Goal: Task Accomplishment & Management: Use online tool/utility

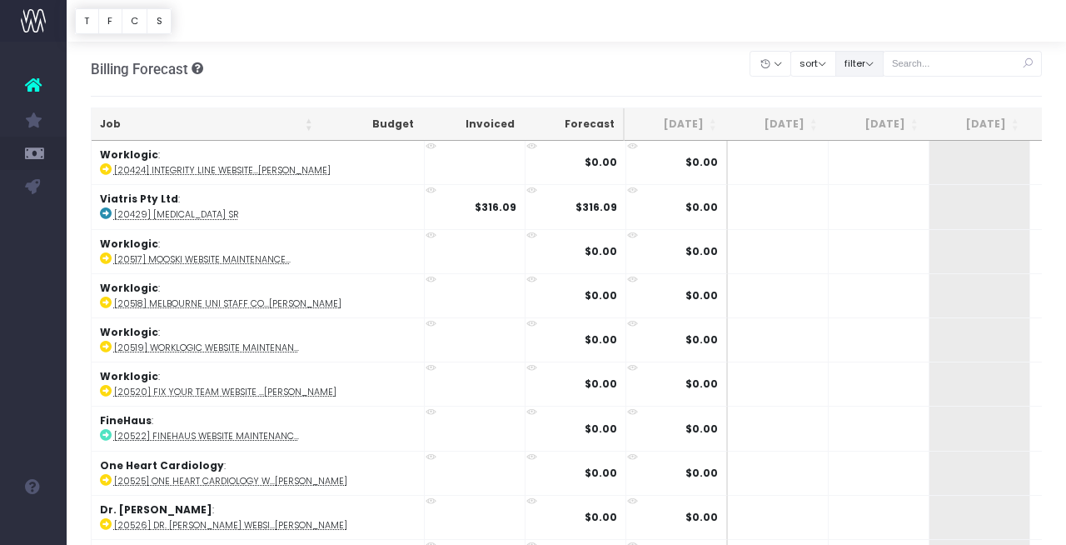
click at [879, 61] on button "filter" at bounding box center [859, 64] width 48 height 26
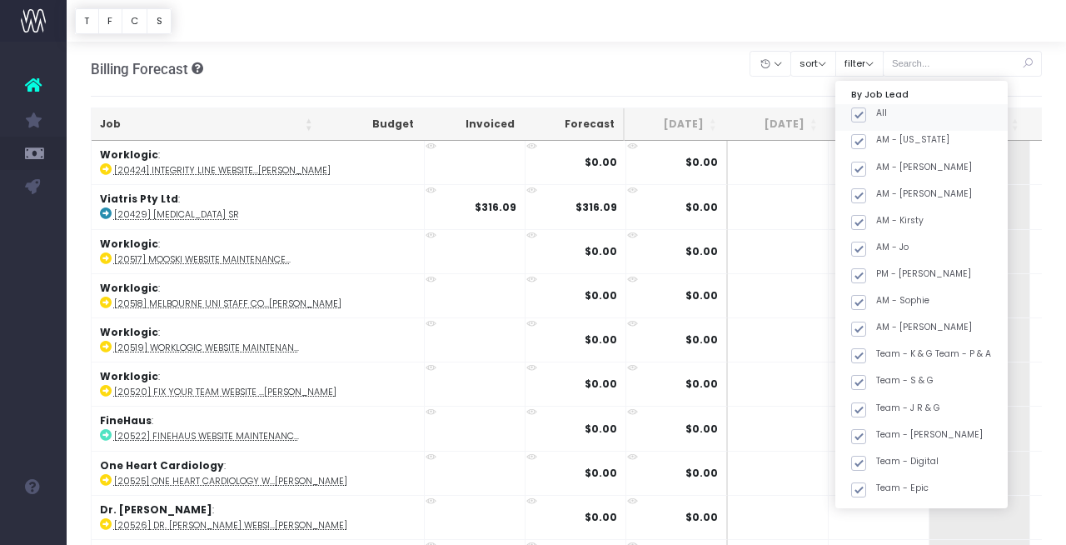
click at [866, 112] on span at bounding box center [858, 114] width 15 height 15
click at [885, 112] on input "All" at bounding box center [881, 112] width 11 height 11
checkbox input "false"
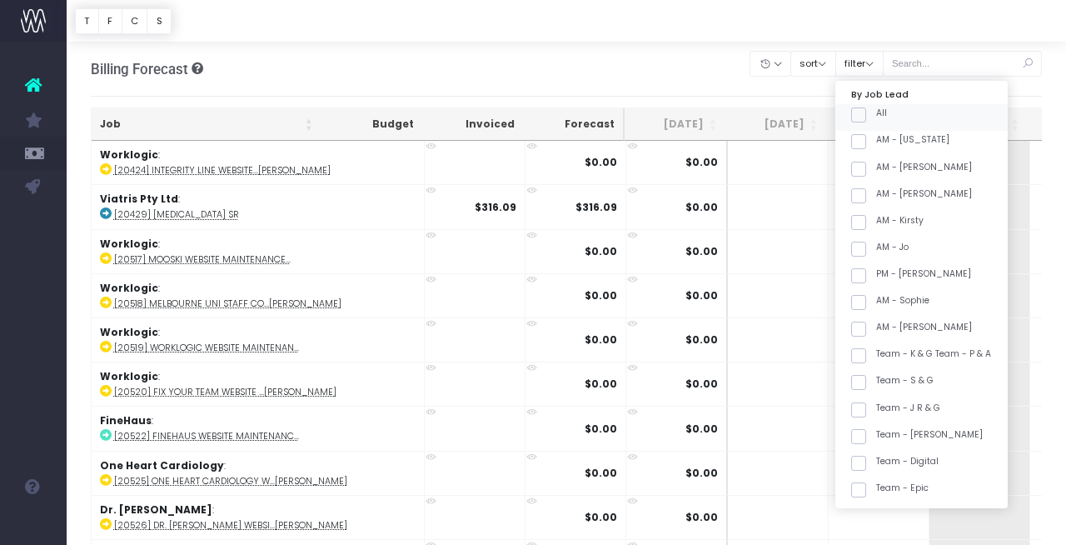
checkbox input "false"
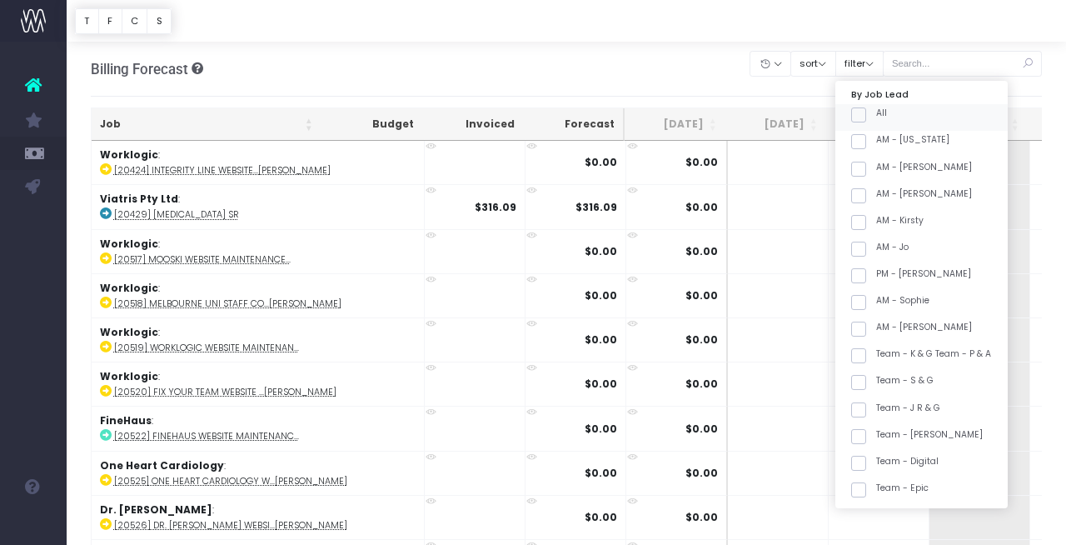
checkbox input "false"
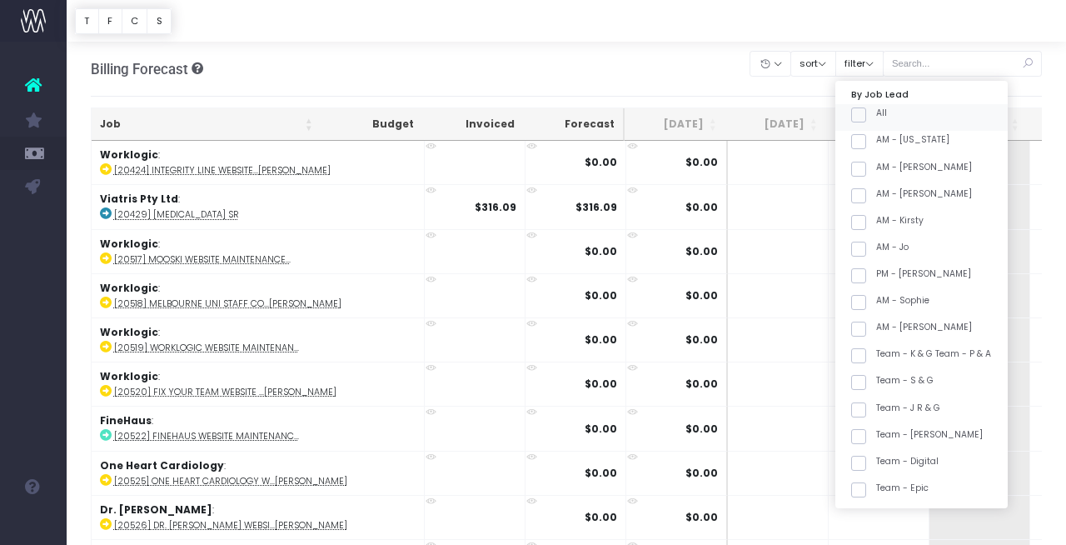
checkbox input "false"
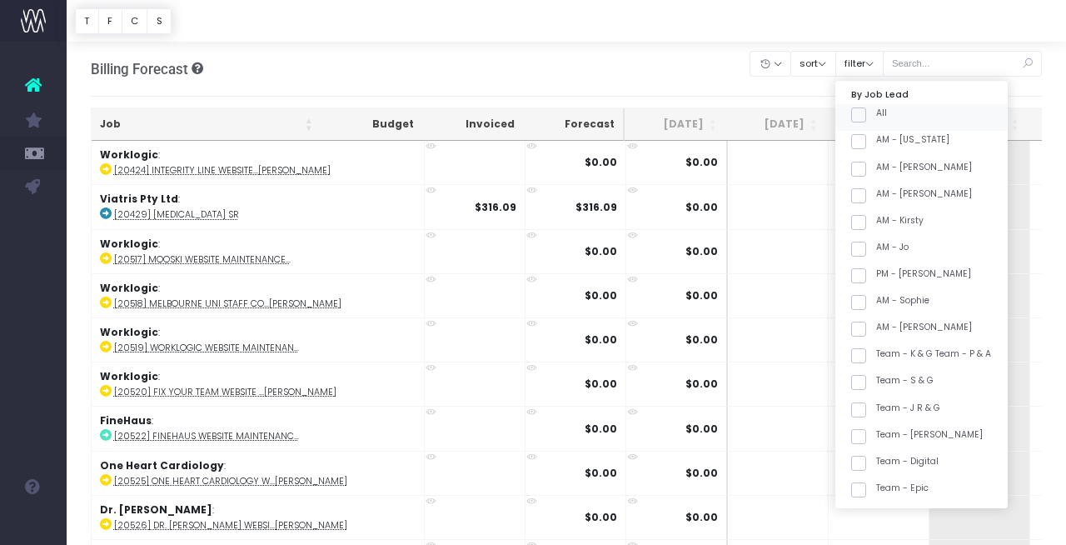
checkbox input "false"
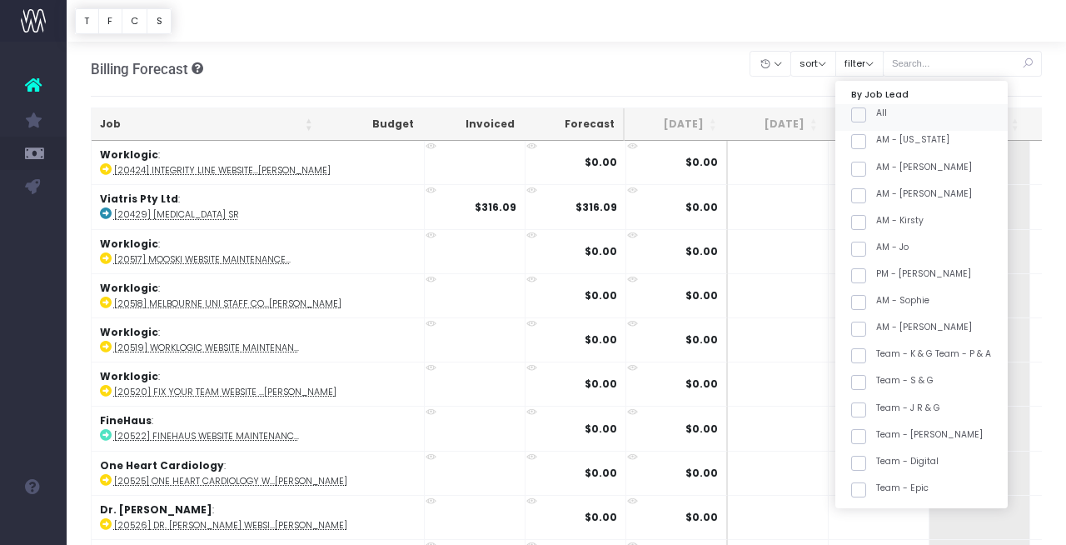
checkbox input "false"
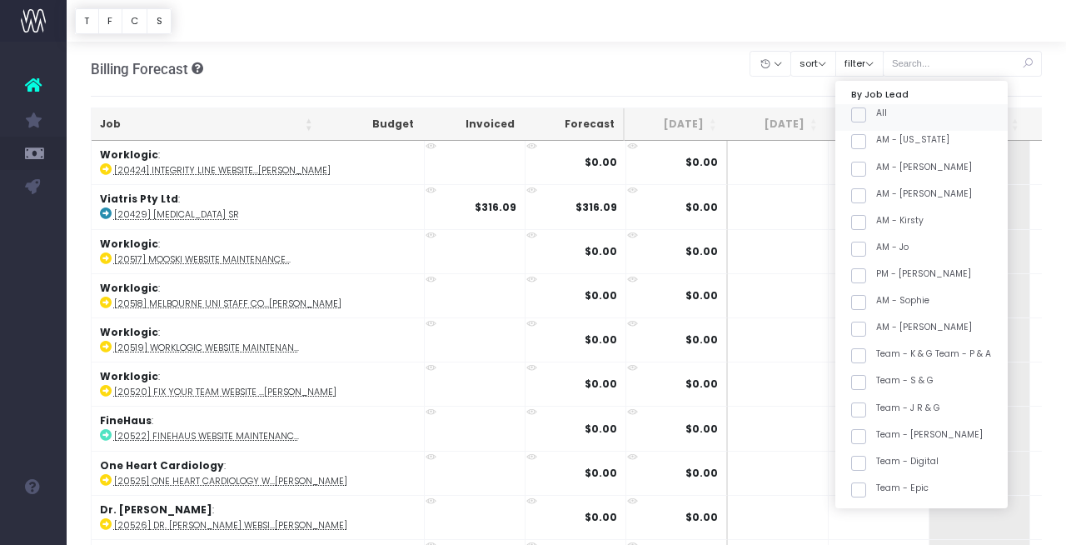
checkbox input "false"
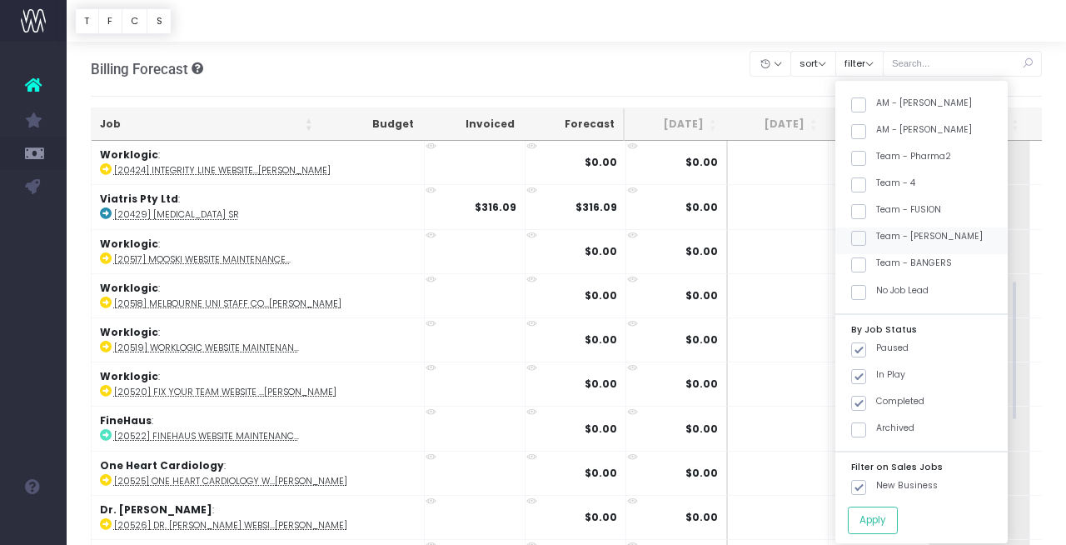
scroll to position [597, 0]
click at [930, 234] on label "Team - [PERSON_NAME]" at bounding box center [917, 238] width 132 height 13
click at [887, 234] on input "Team - [PERSON_NAME]" at bounding box center [881, 237] width 11 height 11
checkbox input "true"
click at [898, 528] on button "Apply" at bounding box center [873, 519] width 50 height 27
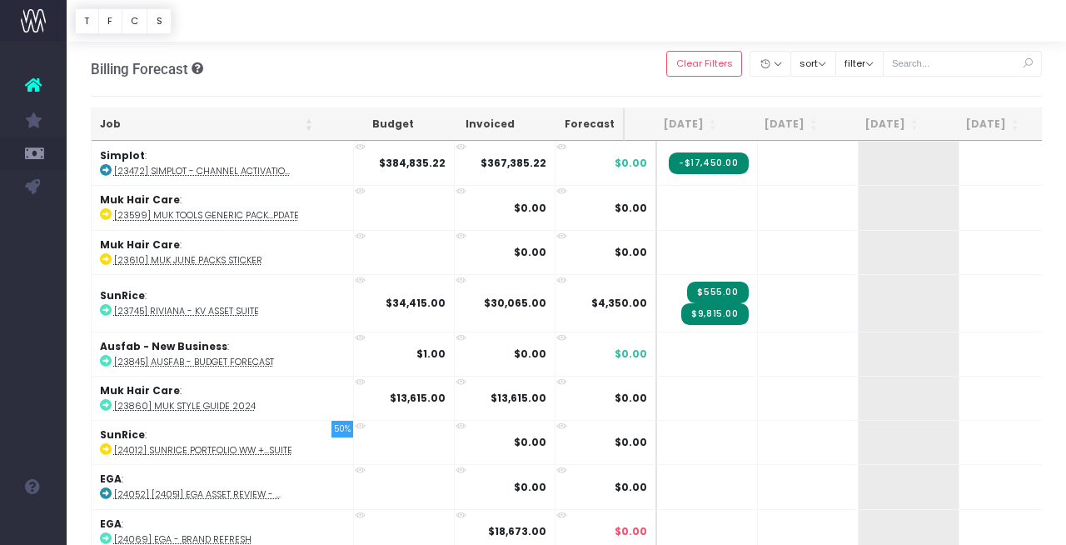
click at [237, 122] on th "Job" at bounding box center [207, 124] width 230 height 32
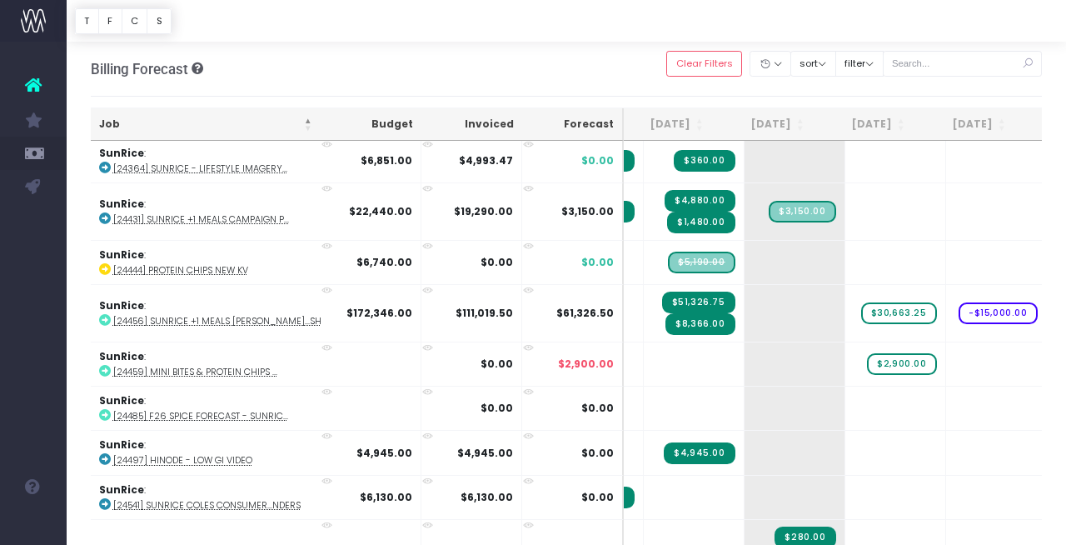
scroll to position [0, 183]
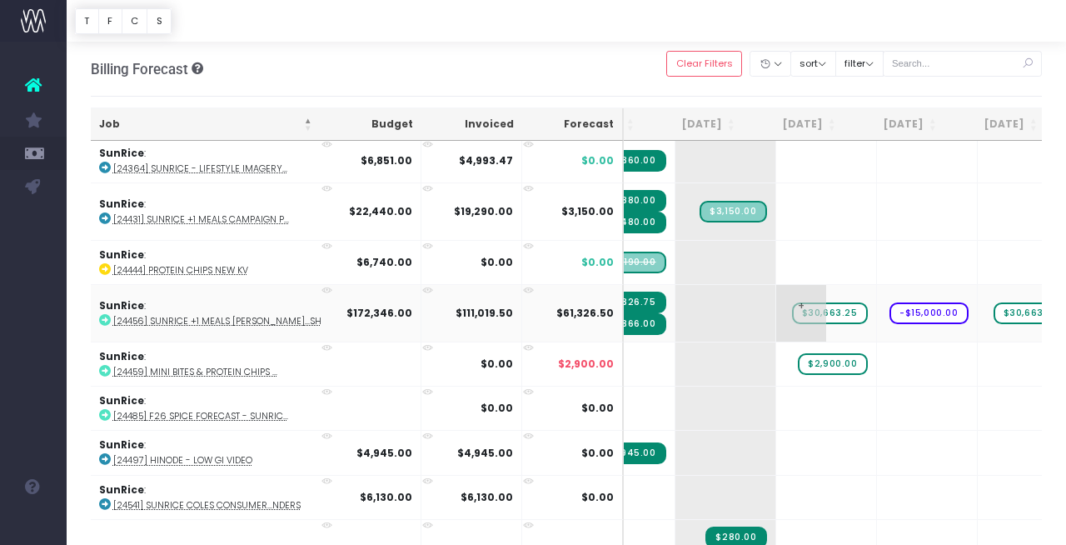
click at [800, 306] on span "$30,663.25" at bounding box center [830, 313] width 76 height 22
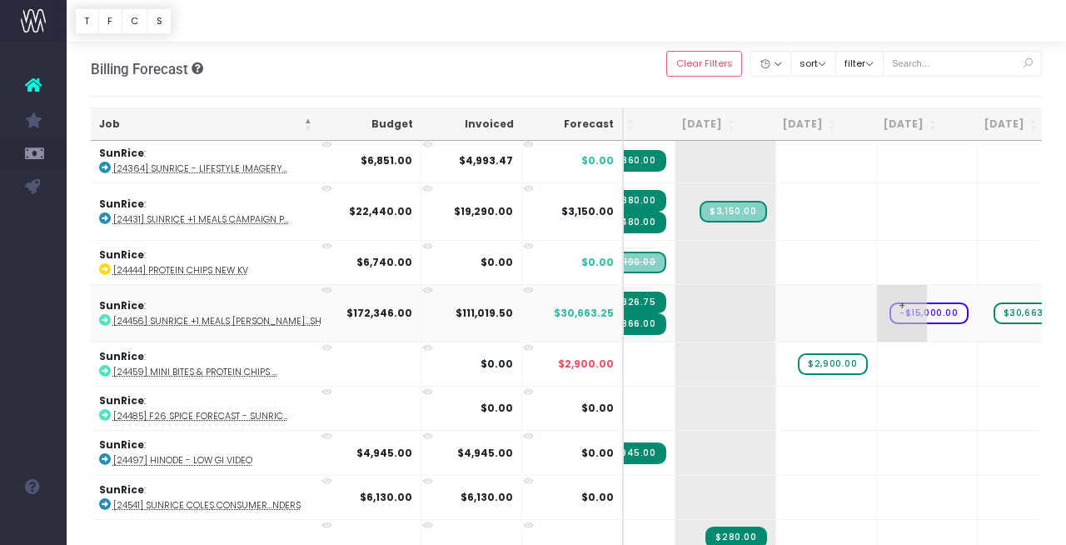
click at [898, 306] on span "-$15,000.00" at bounding box center [929, 313] width 79 height 22
click at [1003, 306] on span "$30,663.25" at bounding box center [1032, 313] width 76 height 22
click at [997, 307] on span "$30,663.25" at bounding box center [1032, 313] width 76 height 22
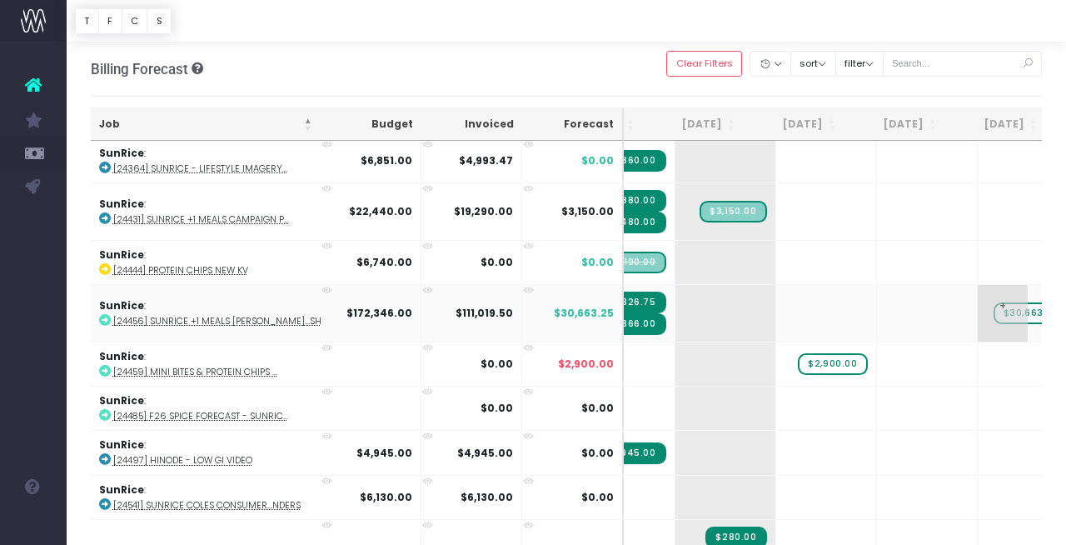
click at [997, 307] on span "$30,663.25" at bounding box center [1032, 313] width 76 height 22
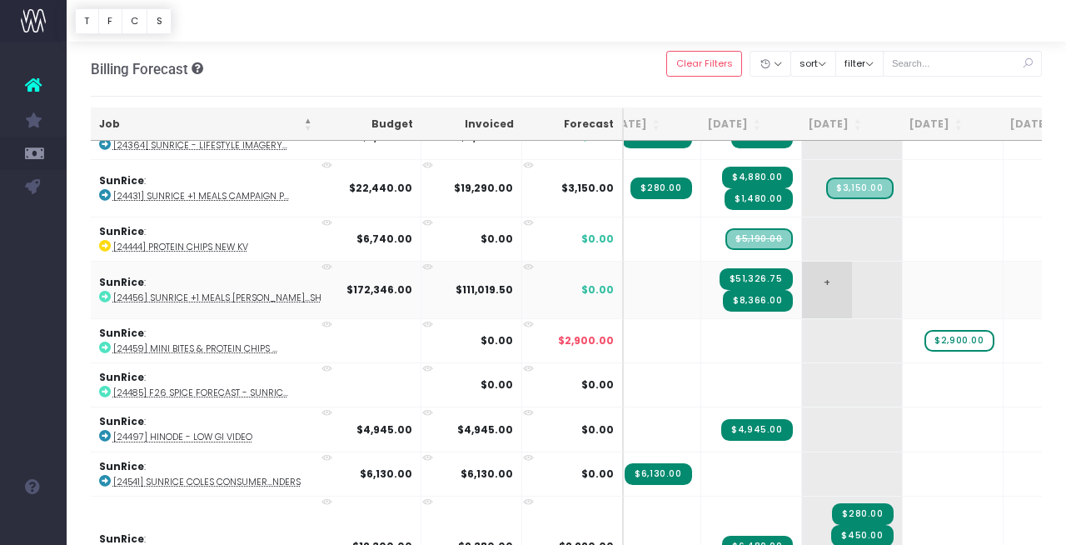
scroll to position [0, 0]
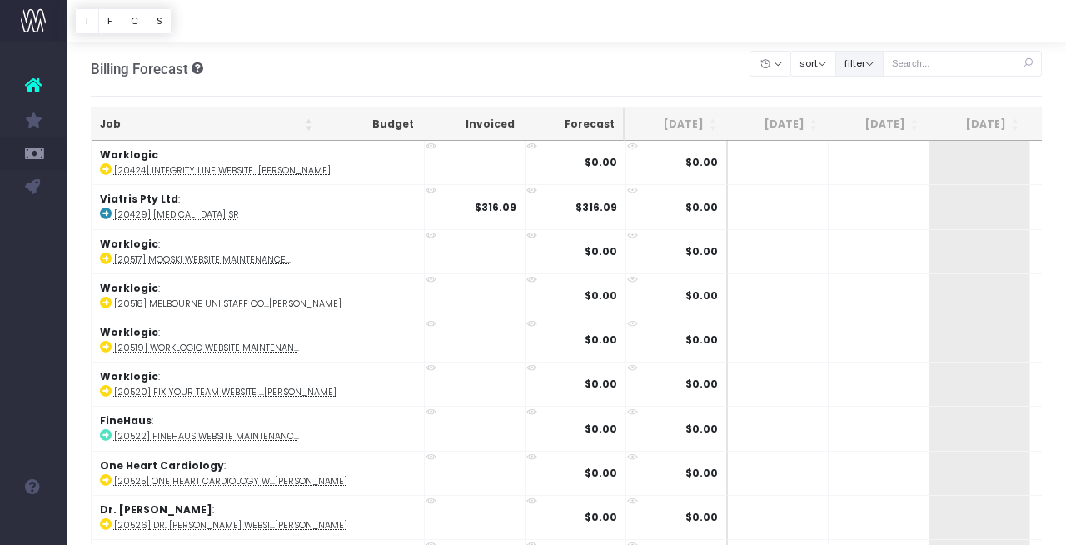
click at [884, 63] on button "filter" at bounding box center [859, 64] width 48 height 26
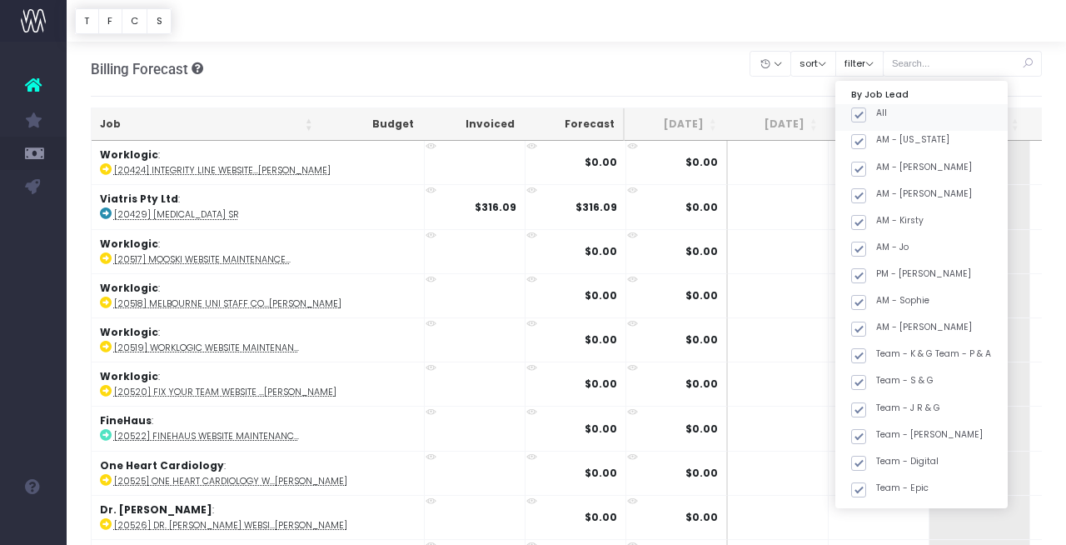
click at [866, 114] on span at bounding box center [858, 114] width 15 height 15
click at [885, 114] on input "All" at bounding box center [881, 112] width 11 height 11
checkbox input "false"
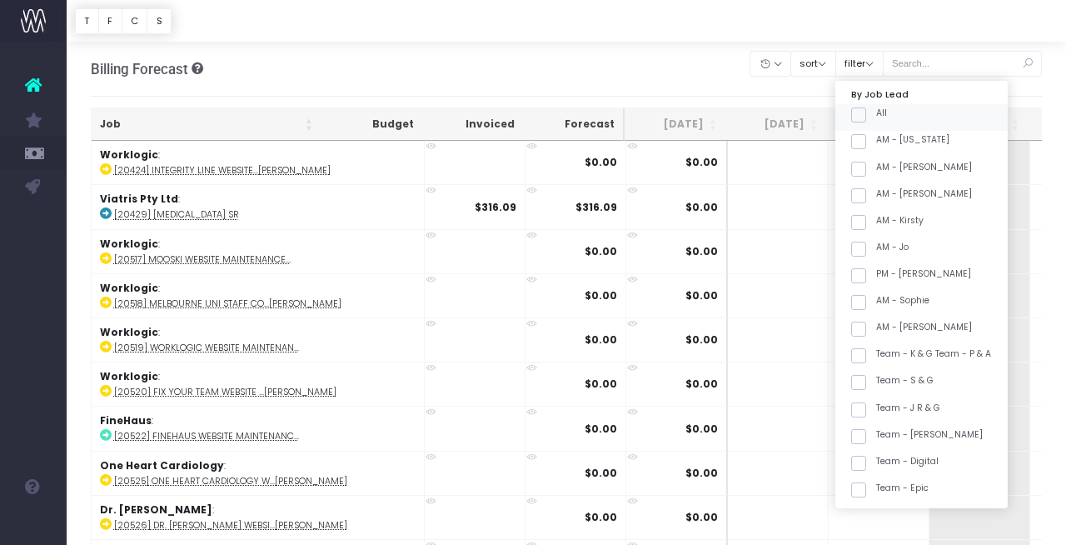
checkbox input "false"
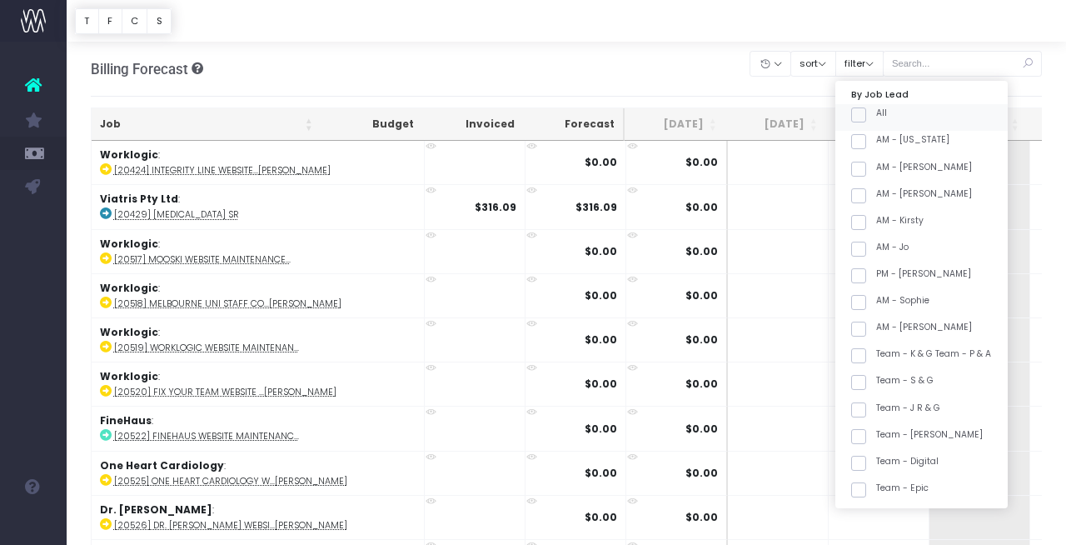
checkbox input "false"
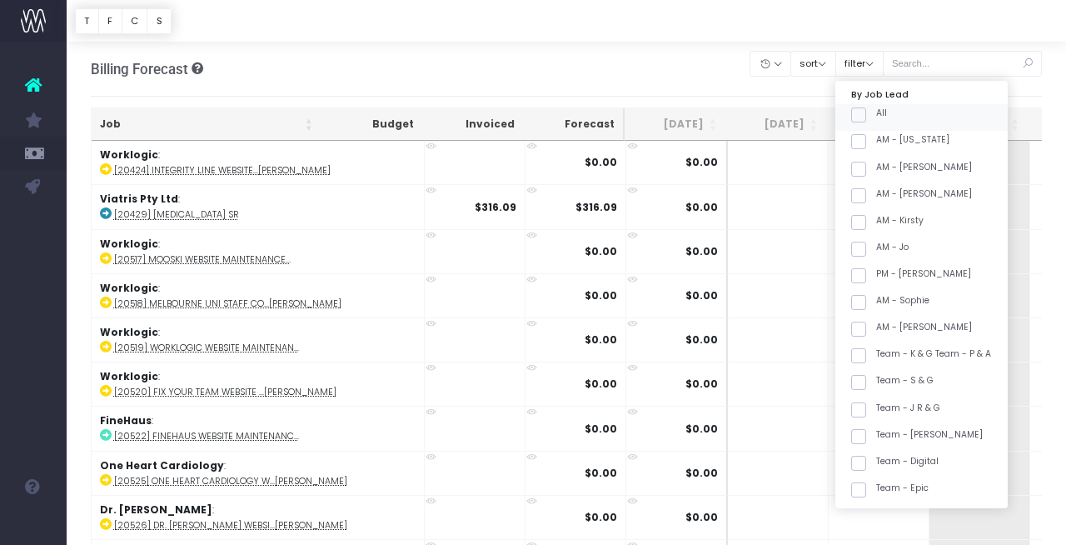
checkbox input "false"
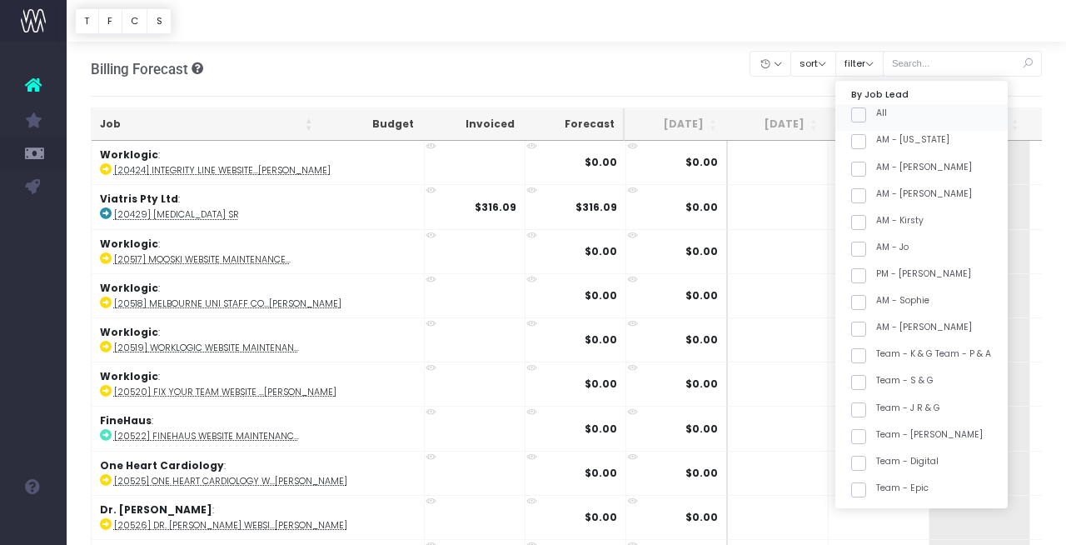
checkbox input "false"
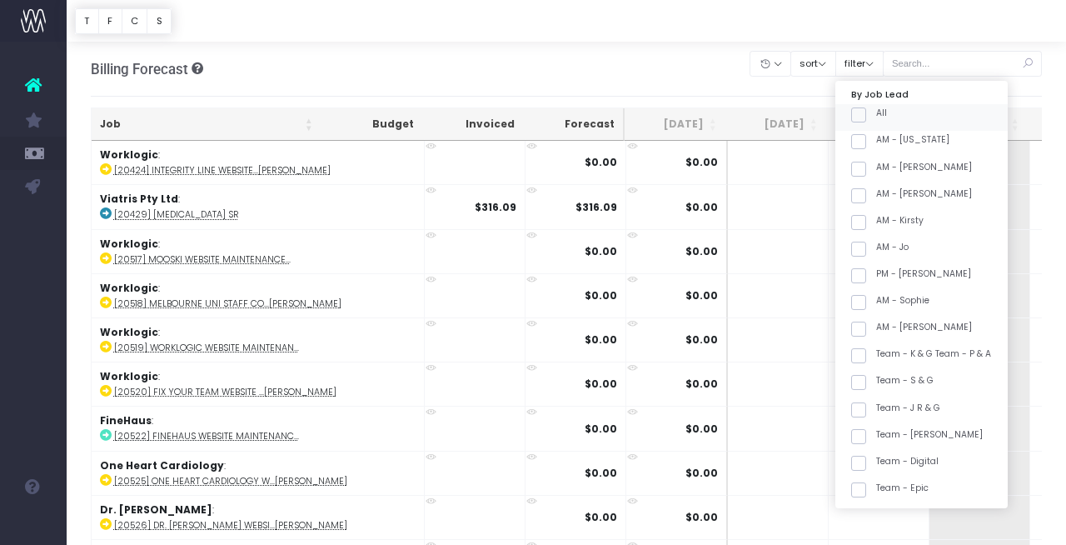
checkbox input "false"
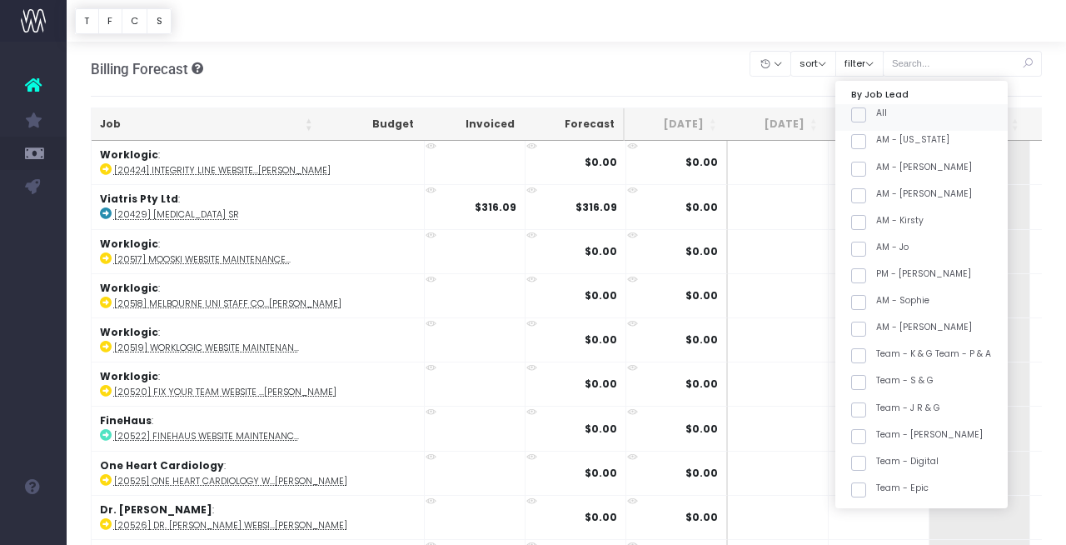
checkbox input "false"
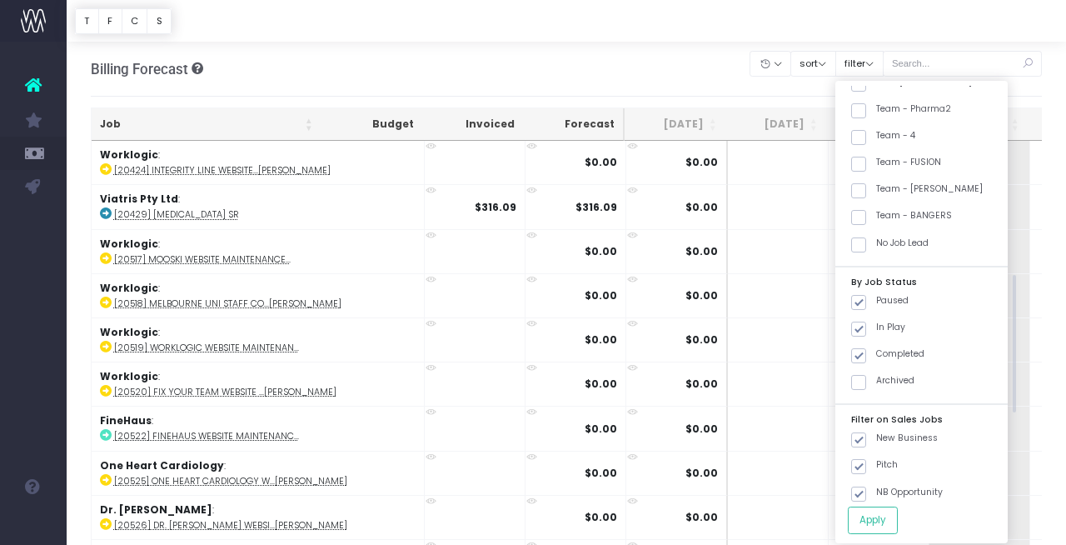
scroll to position [625, 0]
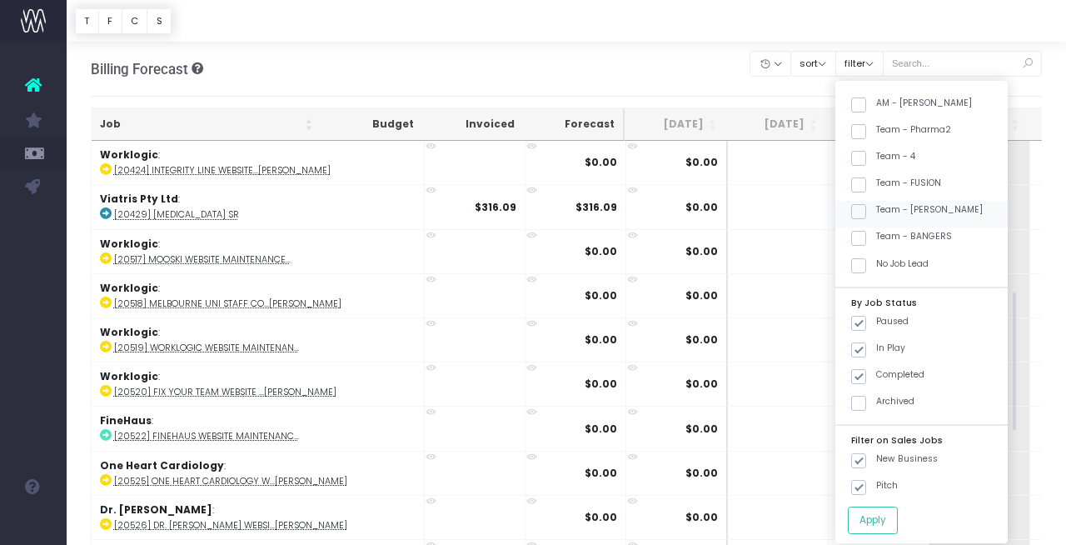
click at [956, 207] on label "Team - [PERSON_NAME]" at bounding box center [917, 209] width 132 height 13
click at [887, 207] on input "Team - [PERSON_NAME]" at bounding box center [881, 208] width 11 height 11
checkbox input "true"
click at [890, 517] on button "Apply" at bounding box center [873, 519] width 50 height 27
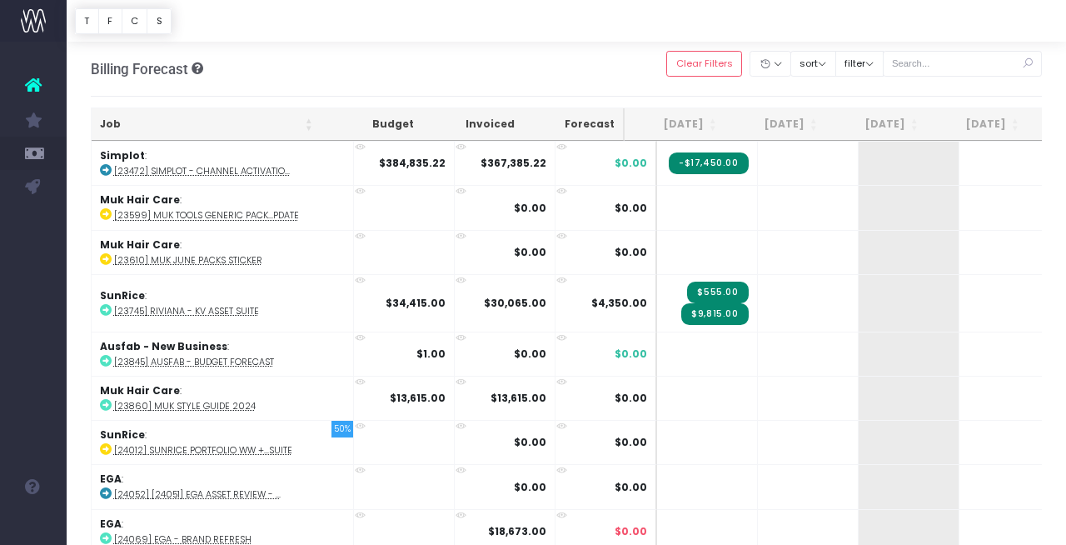
click at [214, 118] on th "Job" at bounding box center [207, 124] width 230 height 32
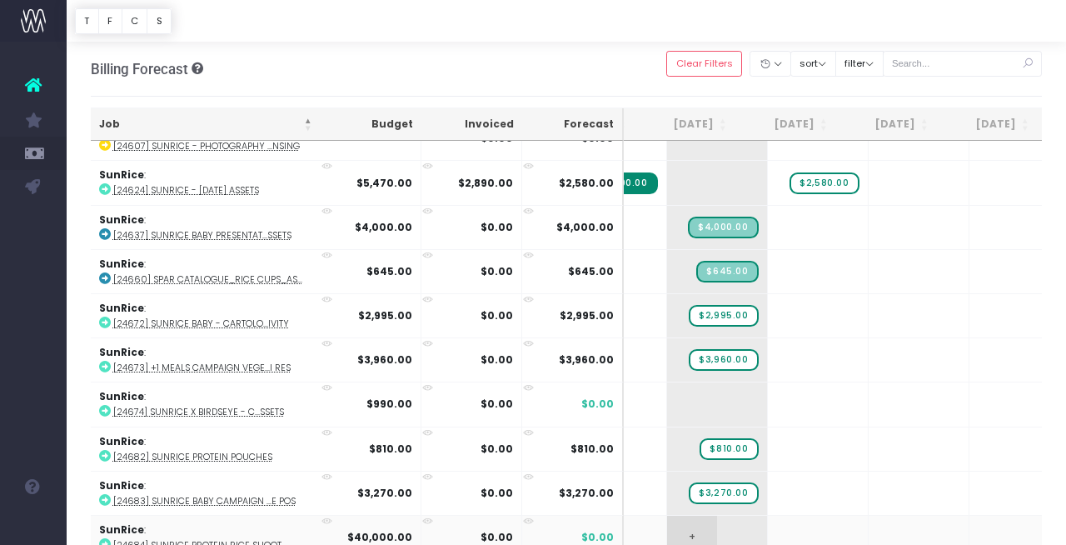
scroll to position [0, 0]
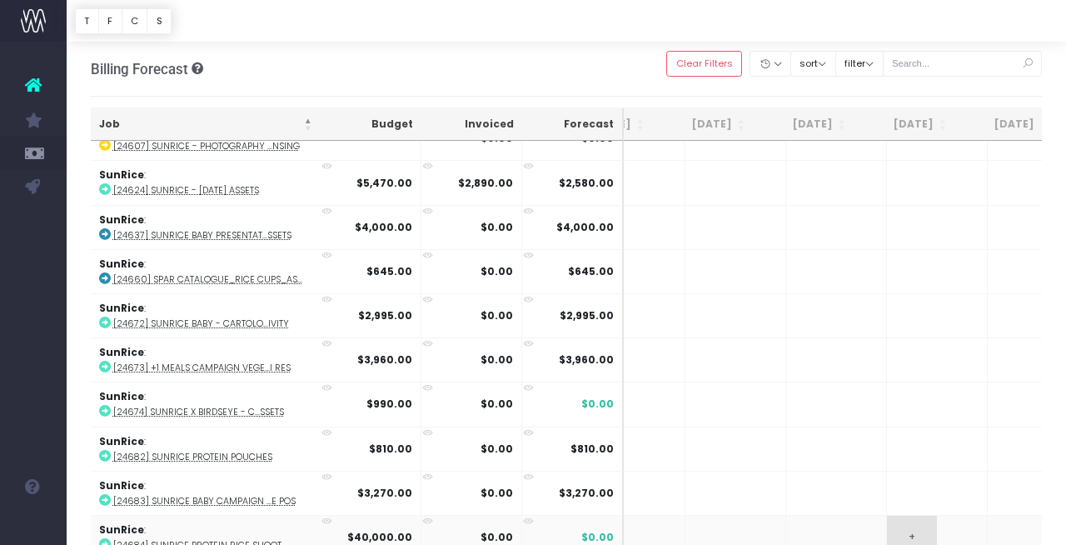
click at [887, 527] on span "+" at bounding box center [912, 537] width 50 height 43
click at [918, 527] on input "40000" at bounding box center [936, 537] width 83 height 33
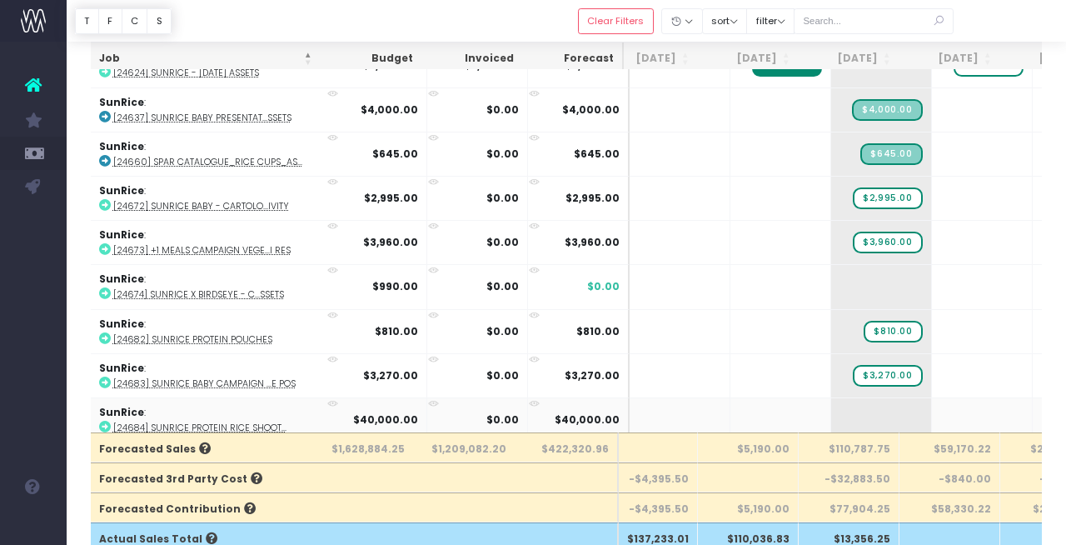
click at [232, 421] on abbr "[24684] SunRice Protein Rice Shoot..." at bounding box center [199, 427] width 173 height 12
